Goal: Information Seeking & Learning: Learn about a topic

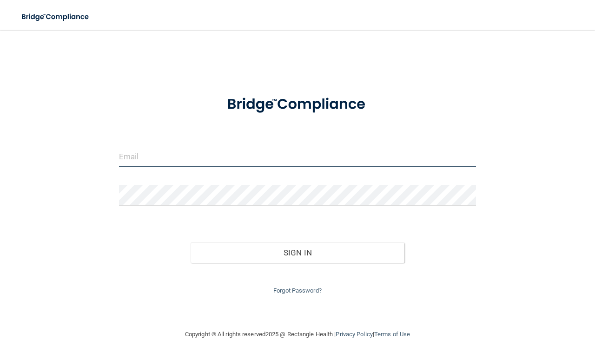
click at [198, 160] on input "email" at bounding box center [297, 156] width 357 height 21
type input "[PERSON_NAME][EMAIL_ADDRESS][DOMAIN_NAME]"
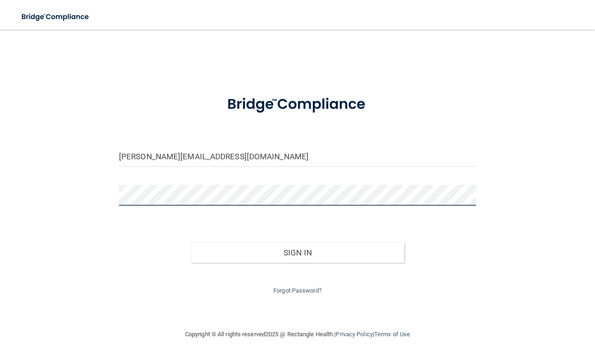
click at [191, 243] on button "Sign In" at bounding box center [298, 253] width 214 height 20
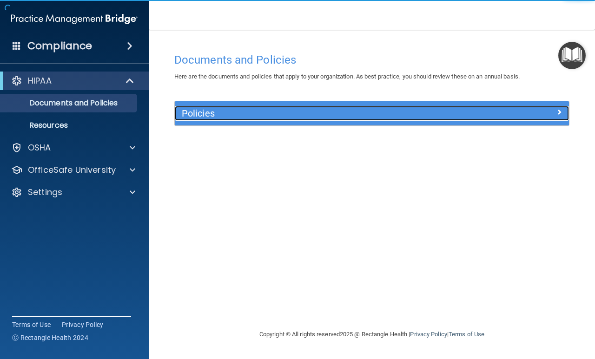
click at [242, 115] on h5 "Policies" at bounding box center [323, 113] width 282 height 10
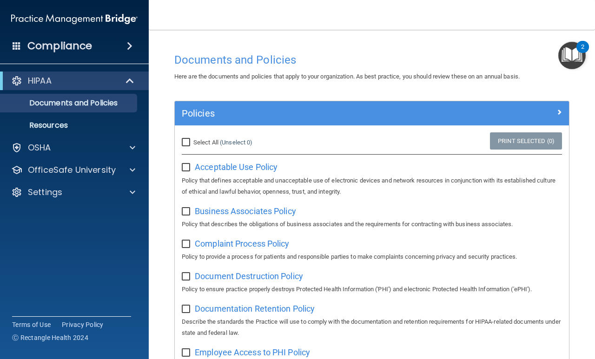
click at [186, 142] on input "Select All (Unselect 0) Unselect All" at bounding box center [187, 142] width 11 height 7
checkbox input "true"
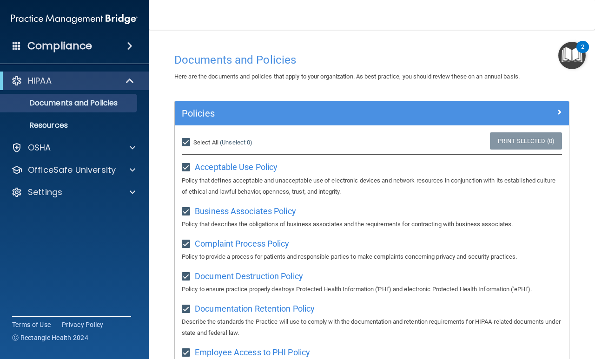
checkbox input "true"
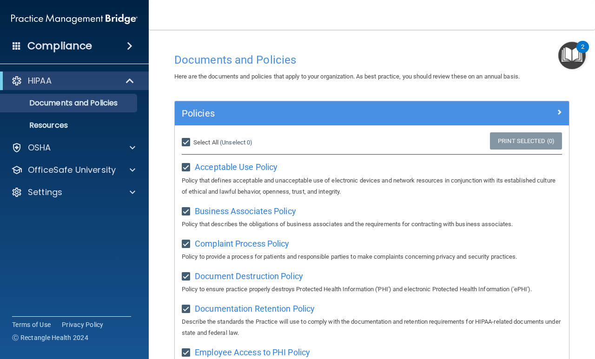
checkbox input "true"
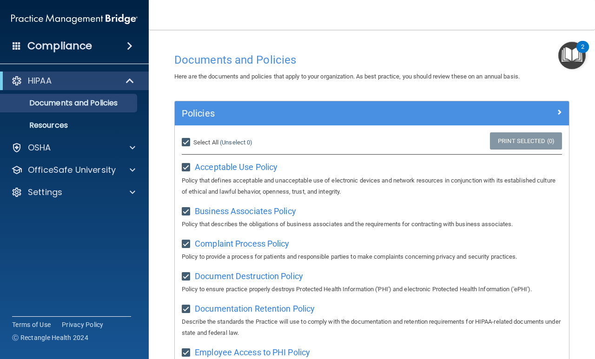
checkbox input "true"
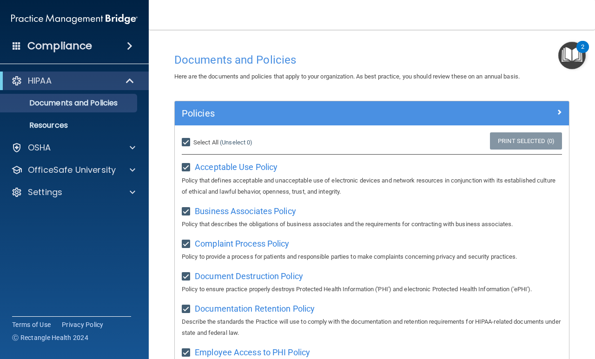
checkbox input "true"
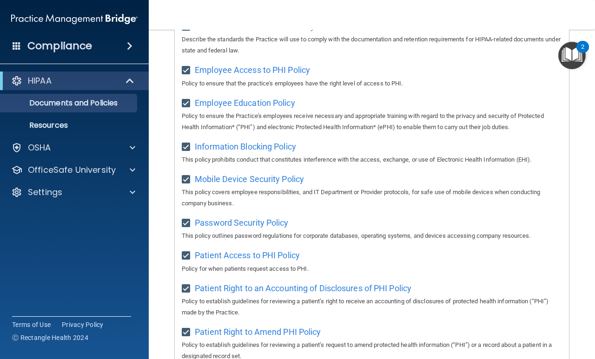
scroll to position [50, 0]
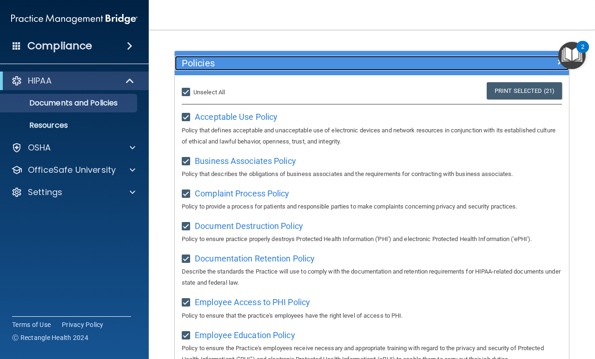
click at [557, 60] on span at bounding box center [560, 61] width 6 height 11
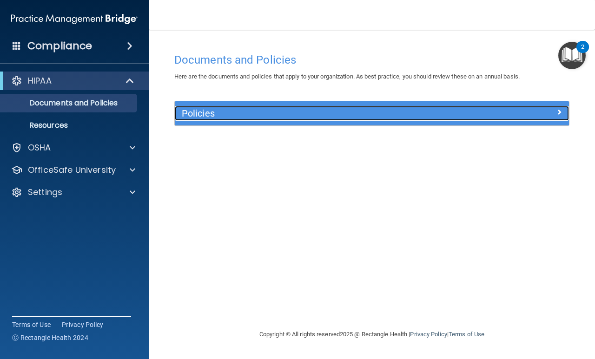
scroll to position [0, 0]
click at [437, 111] on h5 "Policies" at bounding box center [323, 113] width 282 height 10
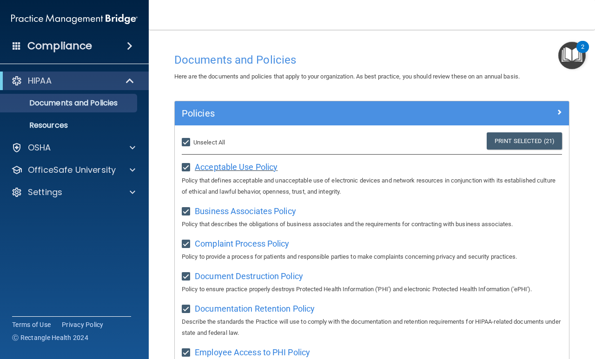
click at [259, 167] on span "Acceptable Use Policy" at bounding box center [236, 167] width 83 height 10
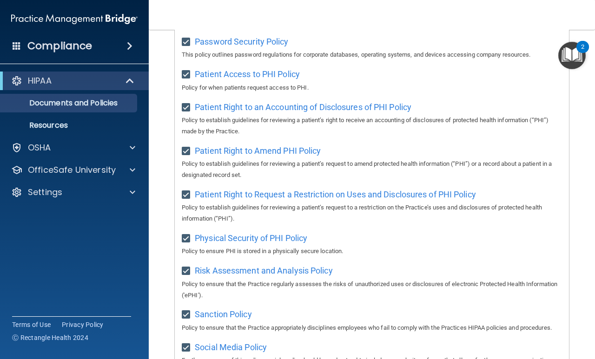
scroll to position [464, 0]
click at [570, 57] on img "Open Resource Center, 2 new notifications" at bounding box center [571, 55] width 27 height 27
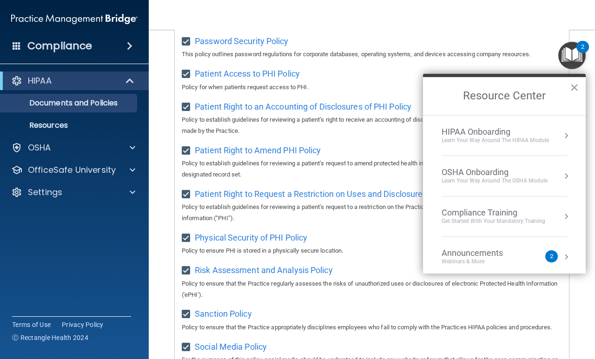
click at [516, 260] on div "Webinars & More" at bounding box center [482, 262] width 80 height 8
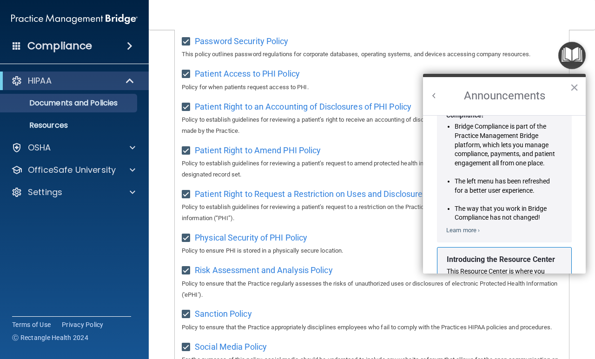
scroll to position [0, 0]
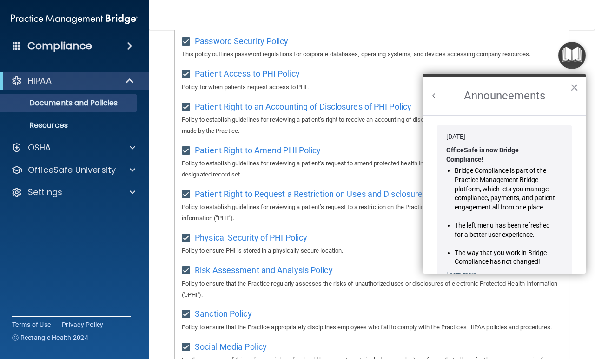
click at [524, 211] on li "Bridge Compliance is part of the Practice Management Bridge platform, which let…" at bounding box center [505, 189] width 101 height 46
click at [572, 90] on button "×" at bounding box center [574, 87] width 9 height 15
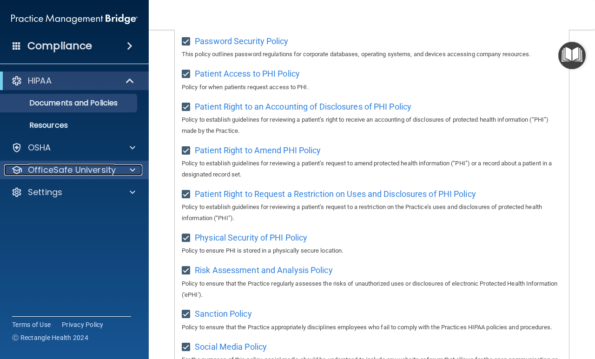
click at [102, 170] on p "OfficeSafe University" at bounding box center [72, 170] width 88 height 11
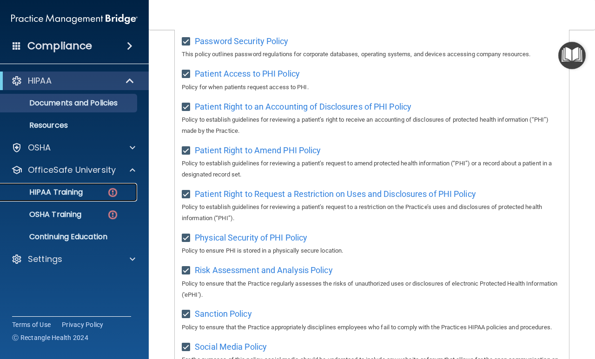
click at [89, 190] on div "HIPAA Training" at bounding box center [69, 192] width 127 height 9
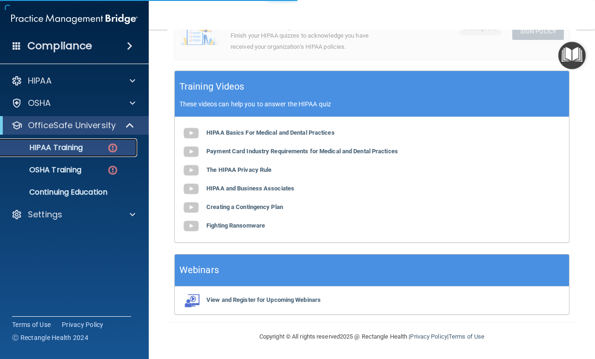
scroll to position [317, 0]
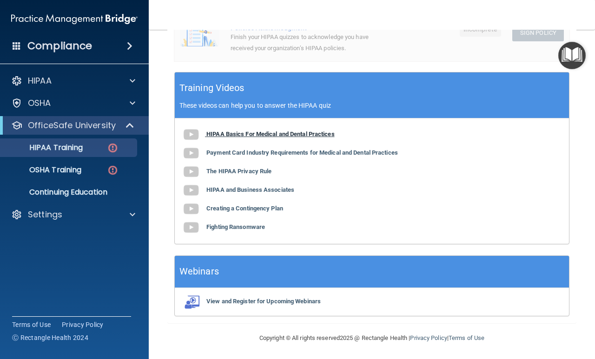
click at [188, 134] on img at bounding box center [191, 135] width 19 height 19
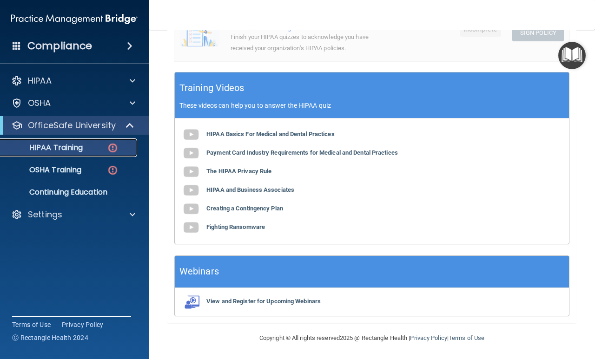
click at [112, 147] on img at bounding box center [113, 148] width 12 height 12
click at [105, 166] on div "OSHA Training" at bounding box center [69, 170] width 127 height 9
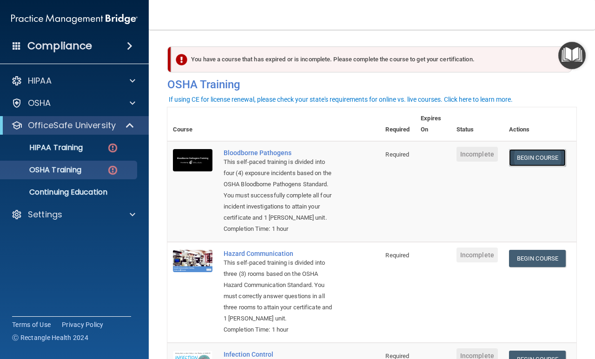
click at [531, 159] on link "Begin Course" at bounding box center [537, 157] width 57 height 17
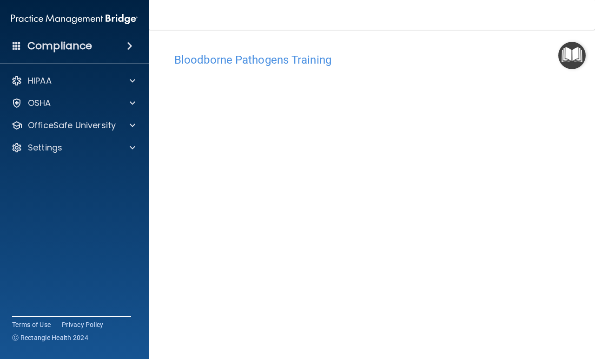
click at [577, 61] on img "Open Resource Center" at bounding box center [571, 55] width 27 height 27
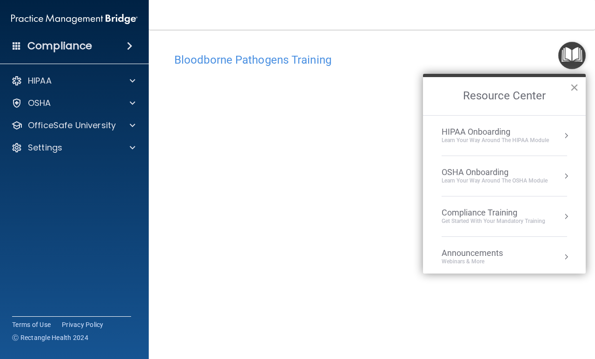
click at [577, 83] on button "×" at bounding box center [574, 87] width 9 height 15
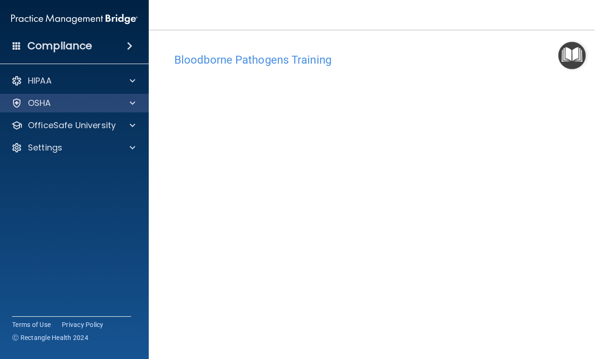
click at [95, 110] on div "OSHA" at bounding box center [74, 103] width 149 height 19
click at [126, 100] on div at bounding box center [130, 103] width 23 height 11
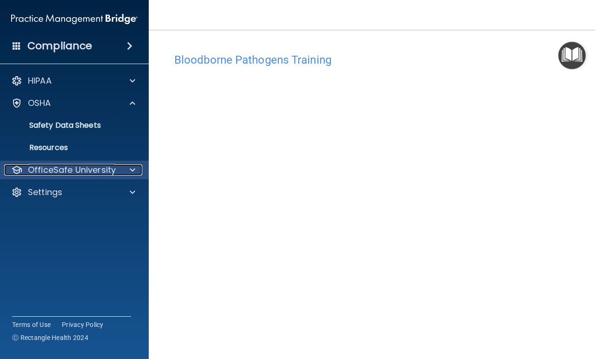
click at [128, 173] on div at bounding box center [130, 170] width 23 height 11
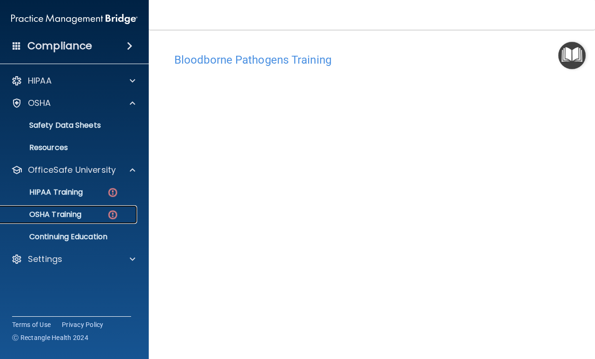
click at [109, 217] on img at bounding box center [113, 215] width 12 height 12
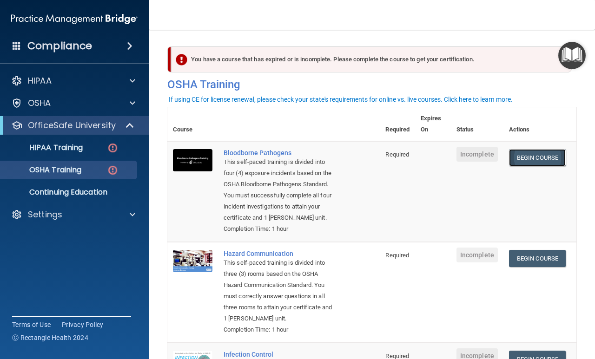
click at [526, 157] on link "Begin Course" at bounding box center [537, 157] width 57 height 17
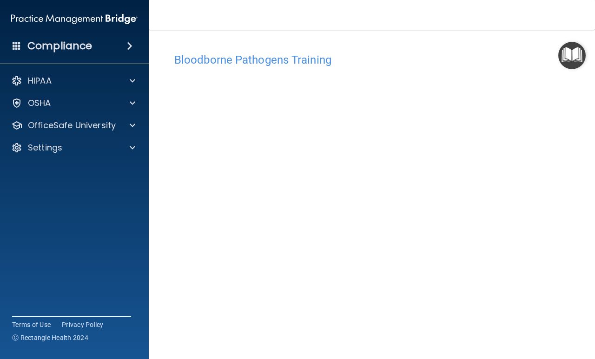
scroll to position [39, 0]
